Goal: Information Seeking & Learning: Learn about a topic

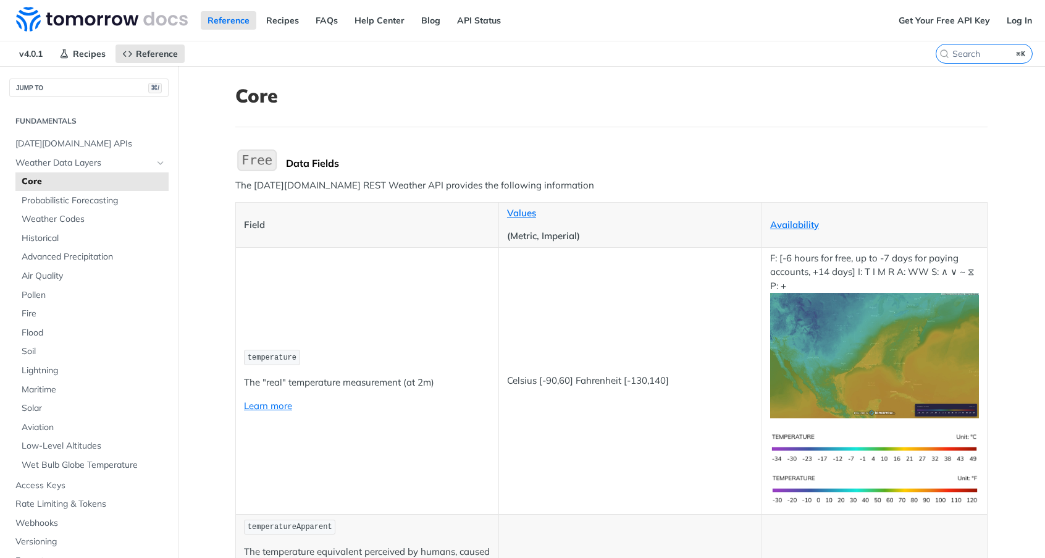
click at [511, 119] on header "Core" at bounding box center [611, 106] width 752 height 43
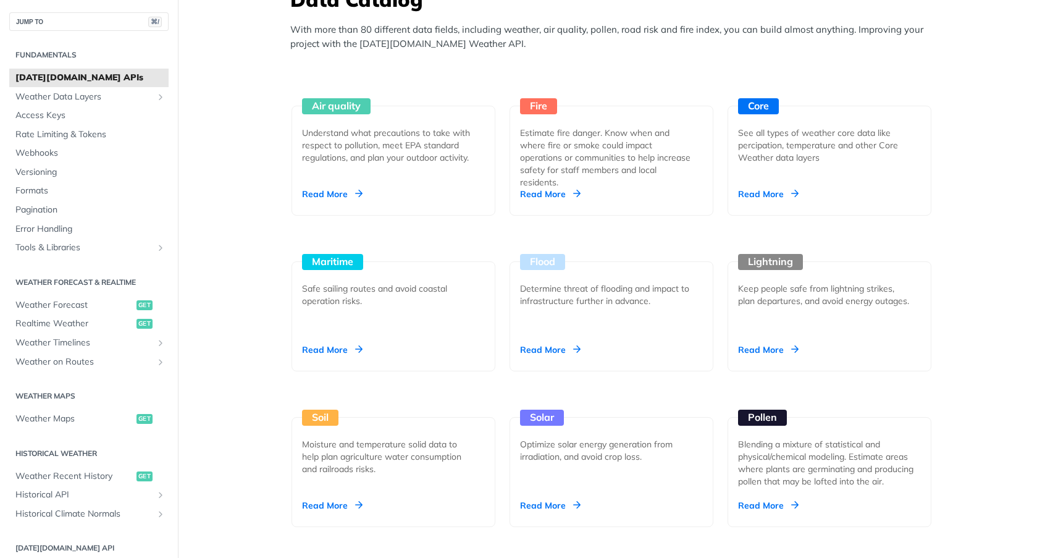
scroll to position [1121, 0]
click at [789, 172] on div "Core See all types of weather core data like percipation, temperature and other…" at bounding box center [830, 160] width 204 height 110
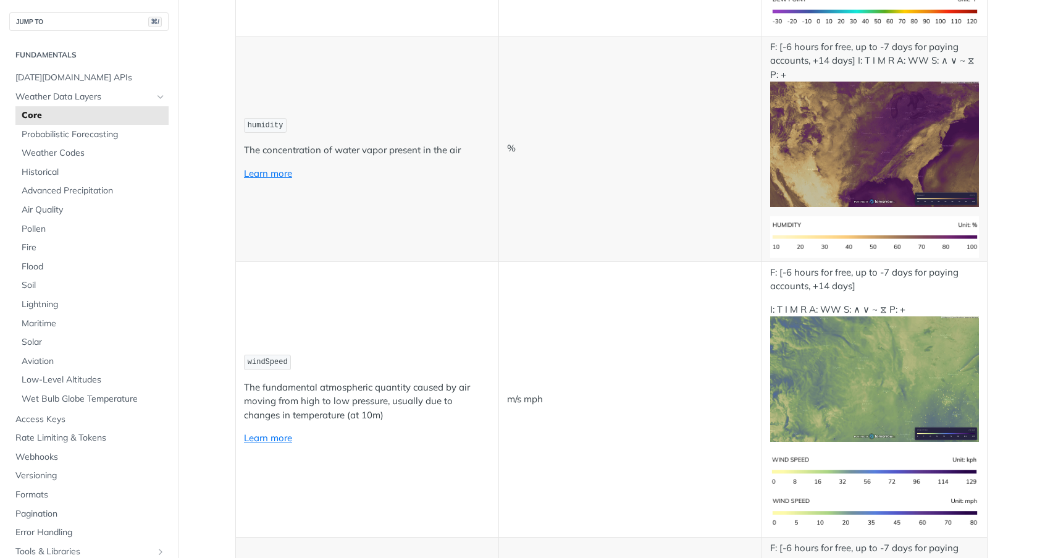
scroll to position [1103, 0]
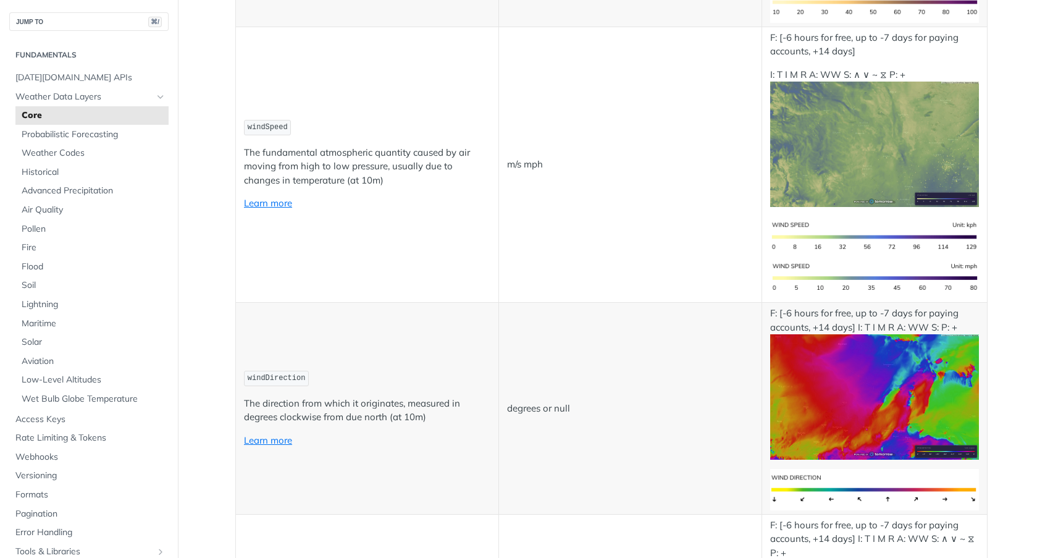
click at [257, 377] on span "windDirection" at bounding box center [277, 378] width 58 height 9
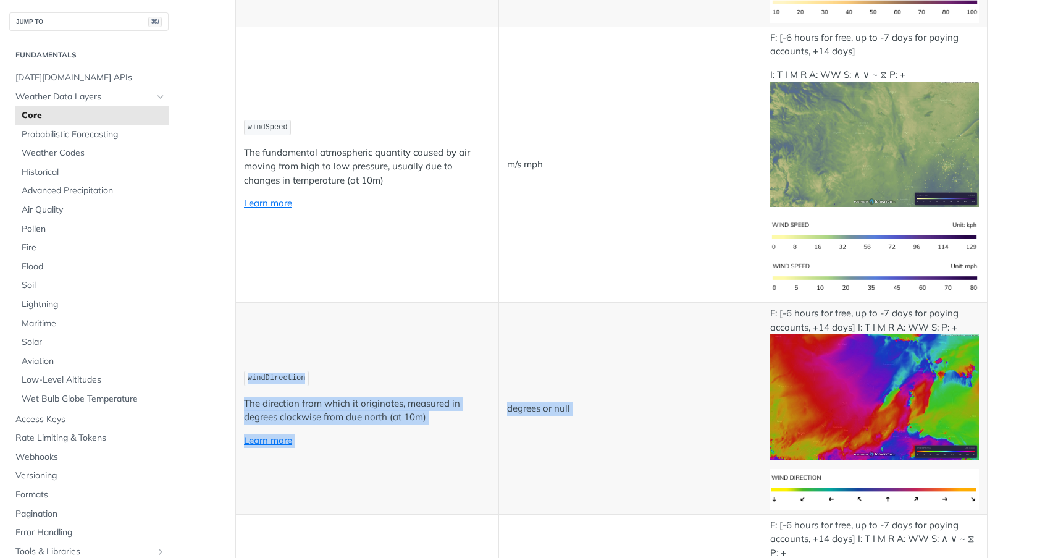
drag, startPoint x: 257, startPoint y: 377, endPoint x: 577, endPoint y: 419, distance: 322.6
click at [577, 419] on tr "windDirection The direction from which it originates, measured in degrees clock…" at bounding box center [612, 409] width 752 height 212
click at [577, 419] on td "degrees or null" at bounding box center [630, 409] width 263 height 212
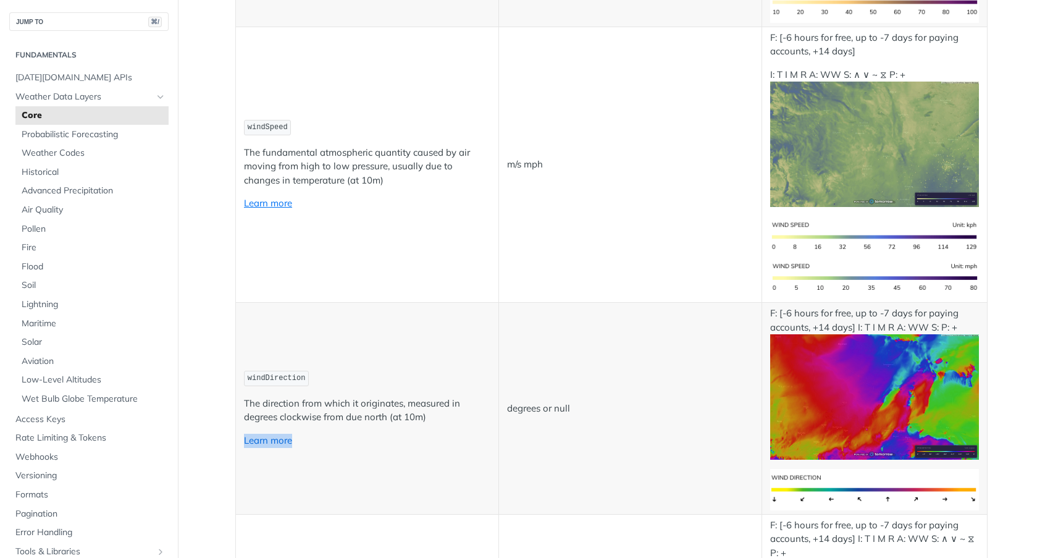
click at [250, 437] on link "Learn more" at bounding box center [268, 440] width 48 height 12
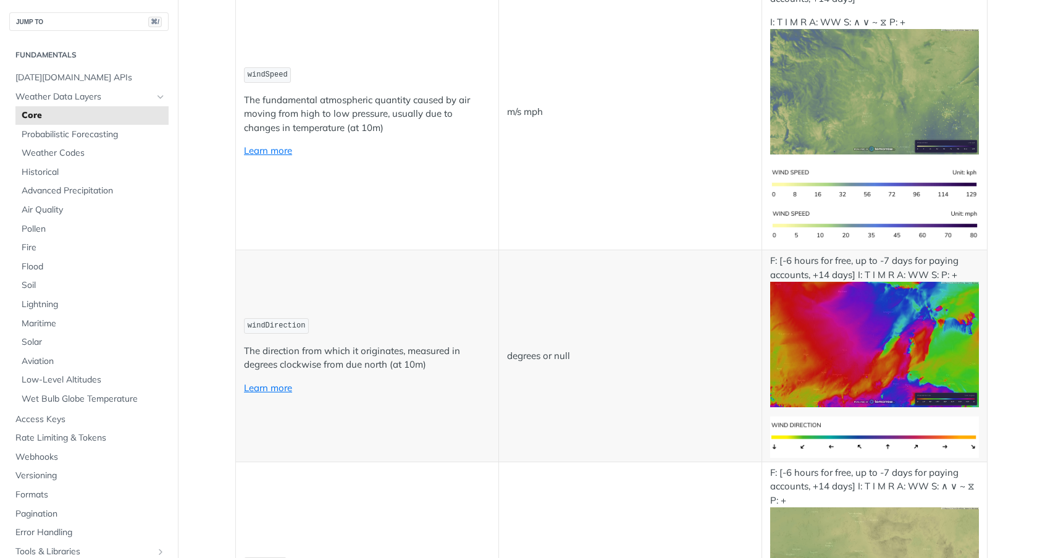
scroll to position [1231, 0]
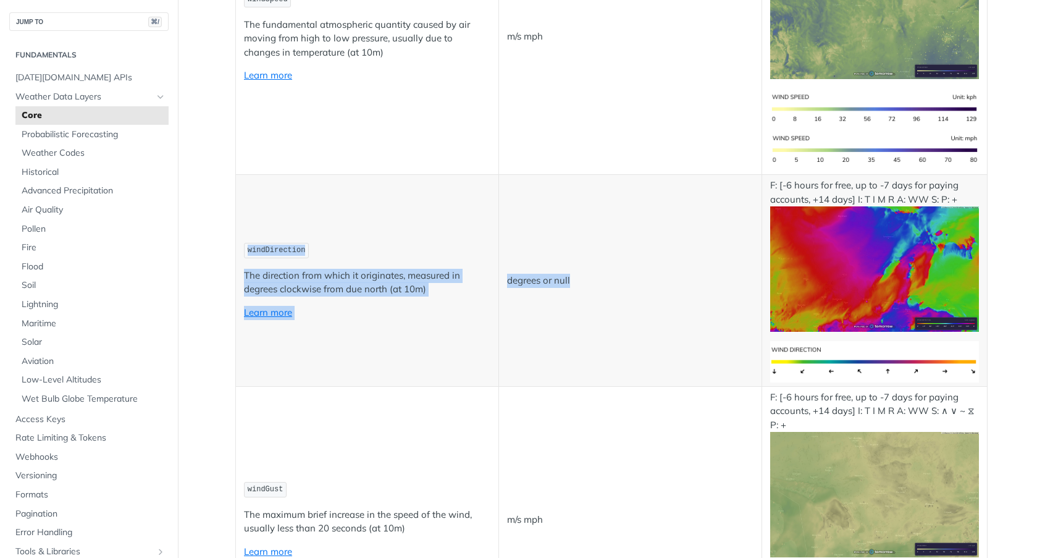
drag, startPoint x: 578, startPoint y: 281, endPoint x: 241, endPoint y: 246, distance: 338.5
click at [241, 246] on tr "windDirection The direction from which it originates, measured in degrees clock…" at bounding box center [612, 281] width 752 height 212
copy tr "windDirection The direction from which it originates, measured in degrees clock…"
click at [568, 216] on td "degrees or null" at bounding box center [630, 281] width 263 height 212
